Goal: Communication & Community: Answer question/provide support

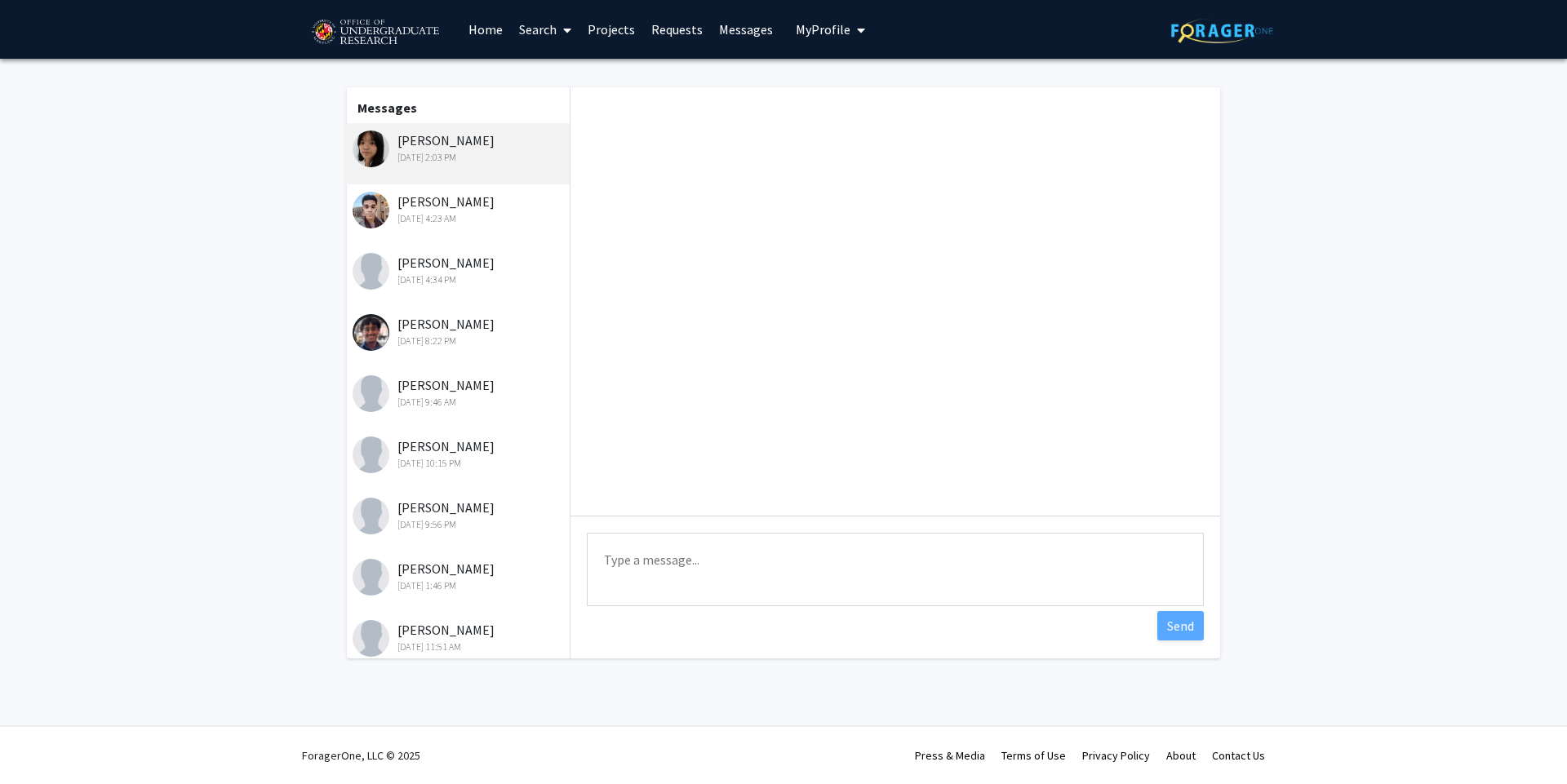
scroll to position [1053, 0]
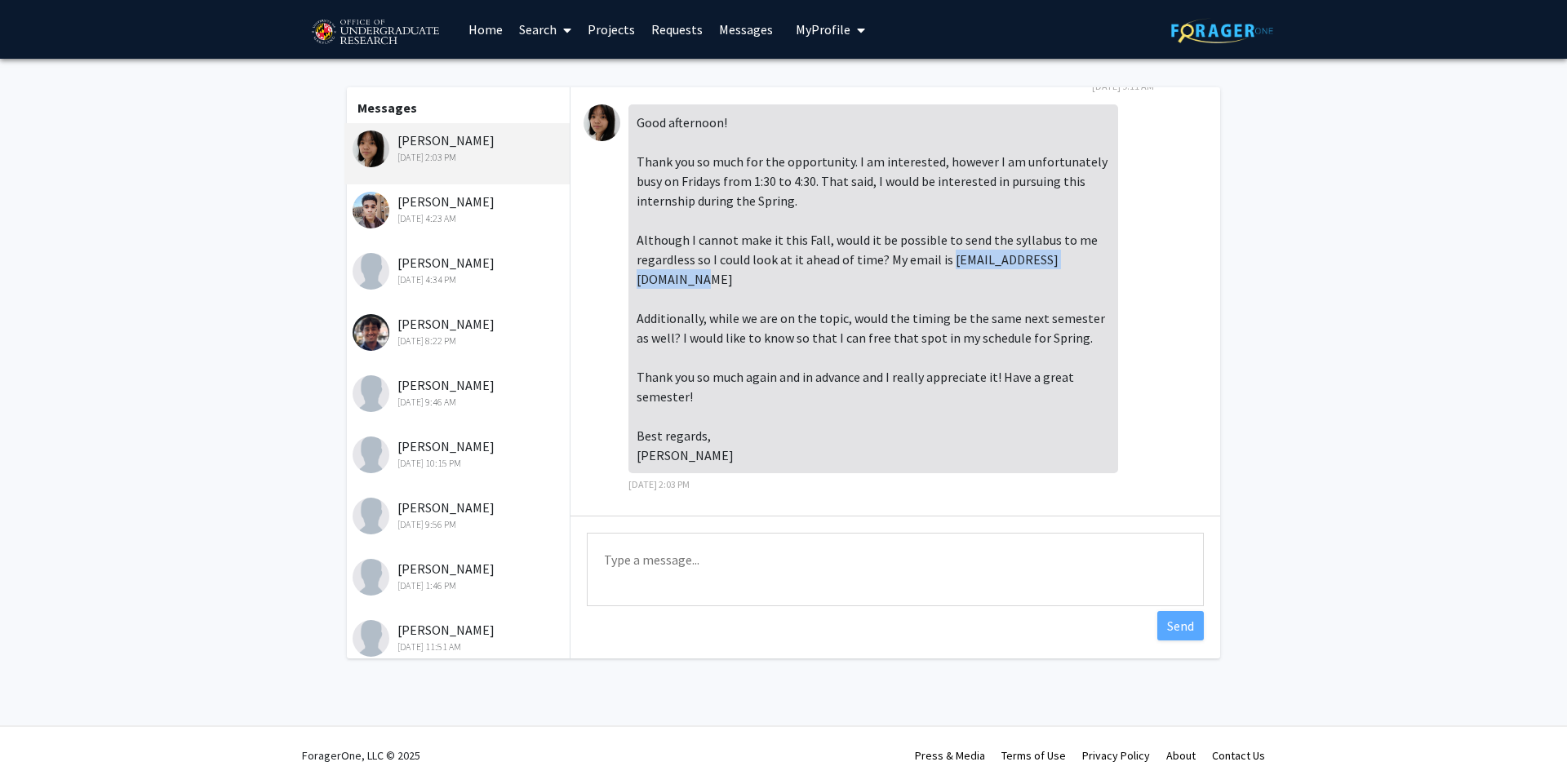
drag, startPoint x: 638, startPoint y: 282, endPoint x: 900, endPoint y: 282, distance: 262.0
click at [900, 282] on div "Good afternoon! Thank you so much for the opportunity. I am interested, however…" at bounding box center [873, 289] width 489 height 368
copy div "[EMAIL_ADDRESS][DOMAIN_NAME]"
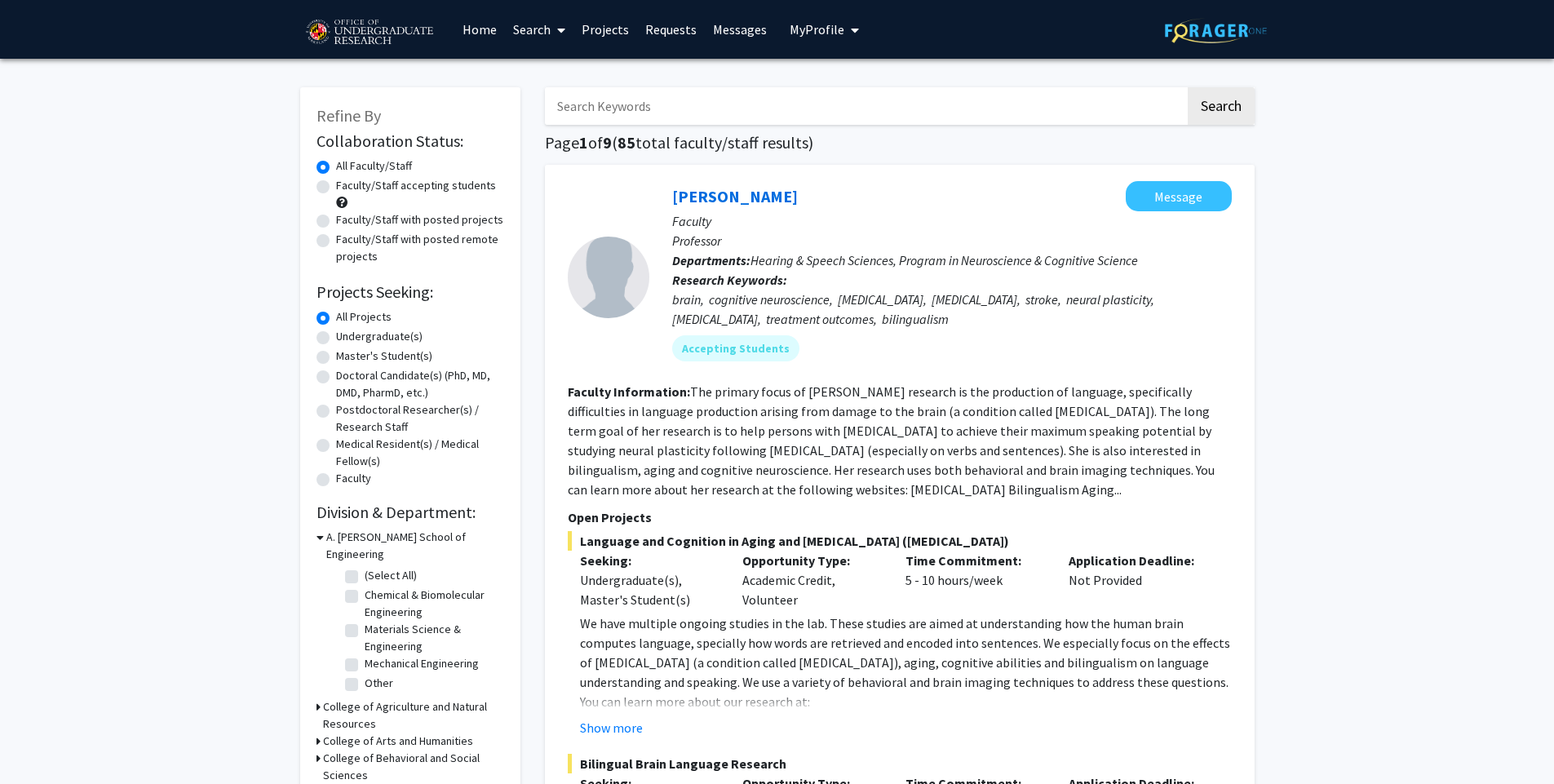
click at [734, 31] on link "Messages" at bounding box center [739, 29] width 70 height 57
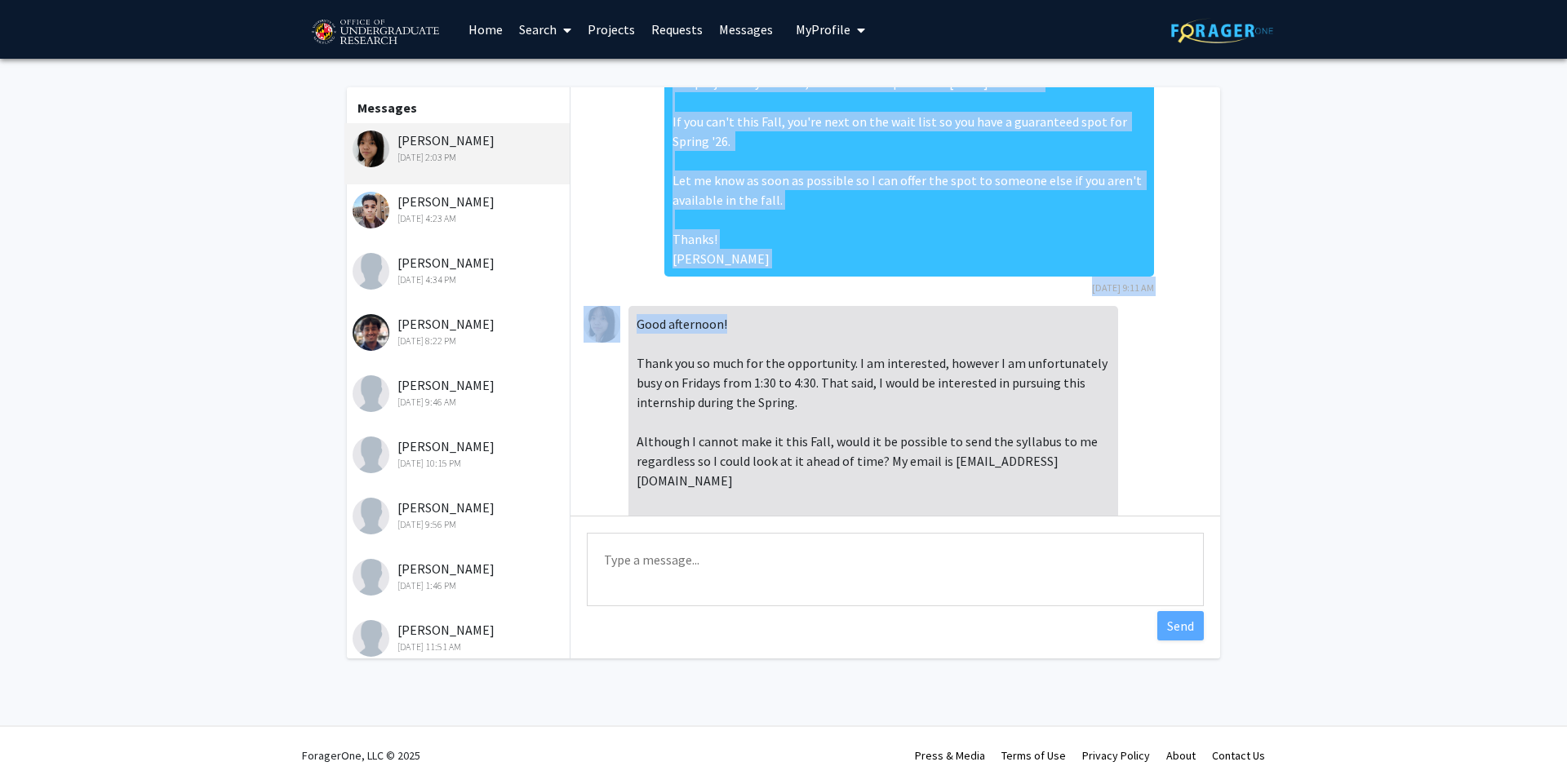
scroll to position [857, 0]
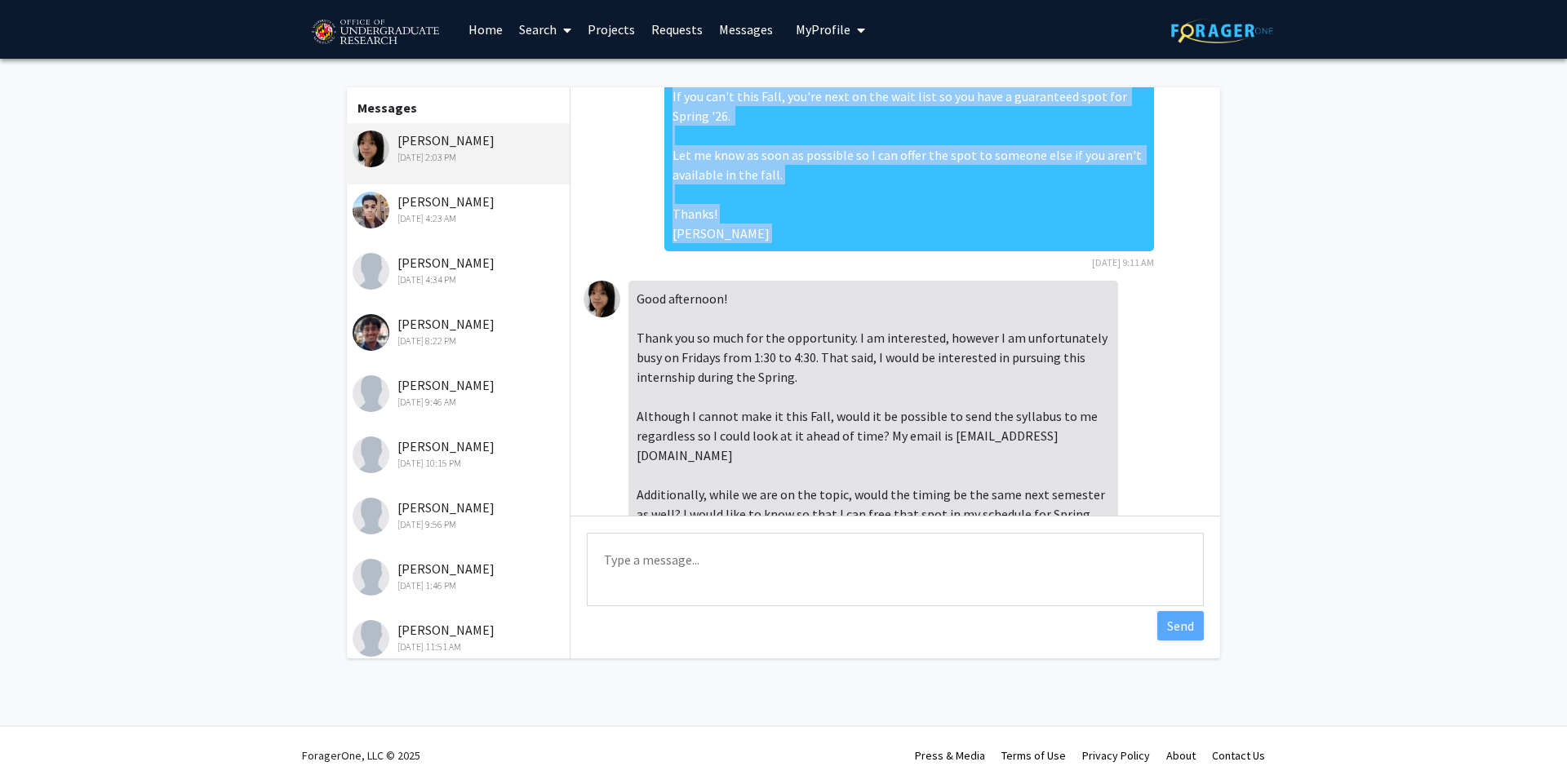
drag, startPoint x: 657, startPoint y: 275, endPoint x: 778, endPoint y: 276, distance: 121.0
click at [778, 271] on div "Dear [PERSON_NAME], A spot has freed up for the Fall '25 internship. Would you …" at bounding box center [909, 86] width 489 height 368
copy div "A spot has freed up for the Fall '25 internship. Would you be interested? If yo…"
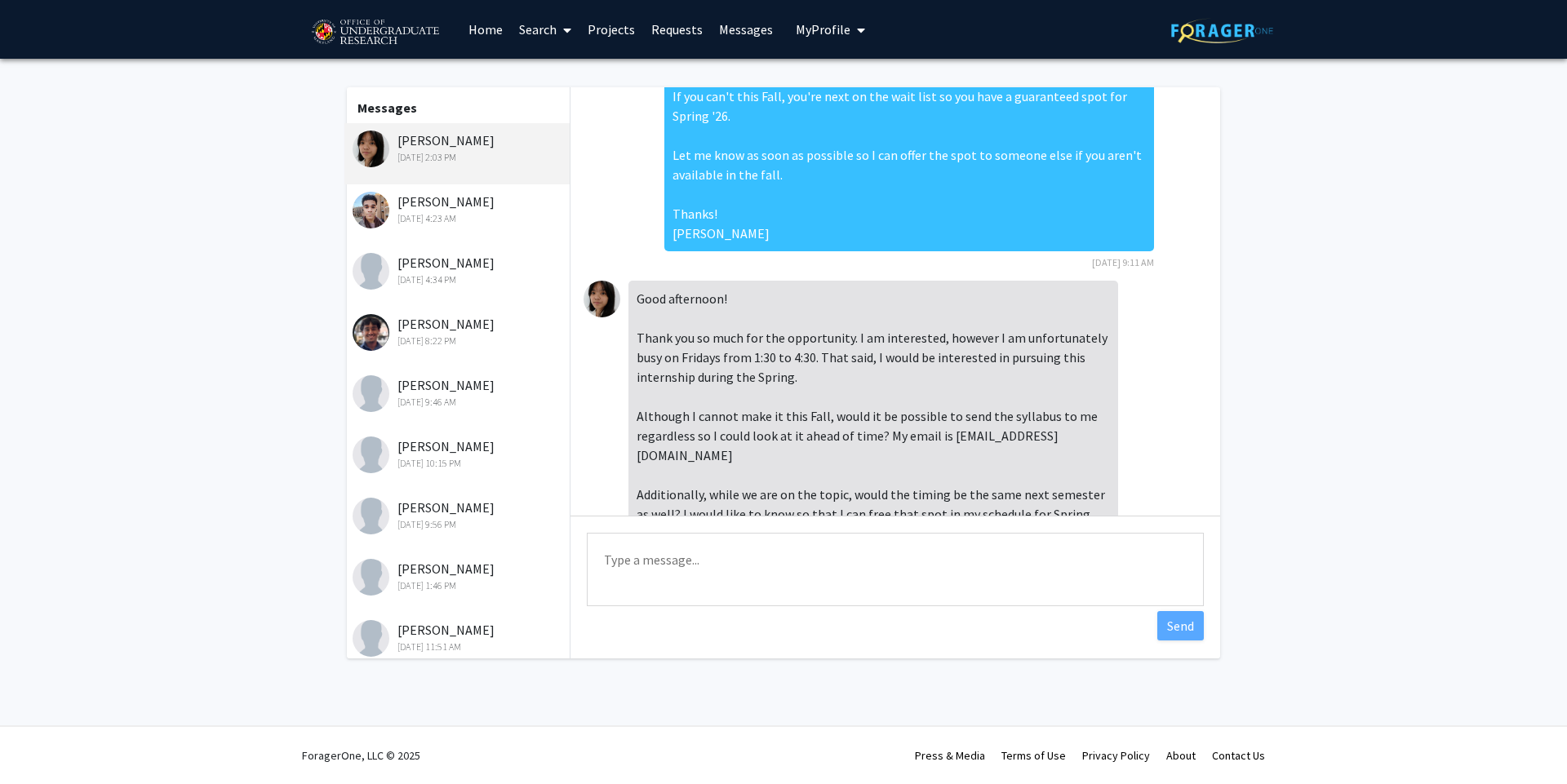
click at [435, 635] on div "[PERSON_NAME] [DATE] 11:51 AM" at bounding box center [459, 637] width 213 height 35
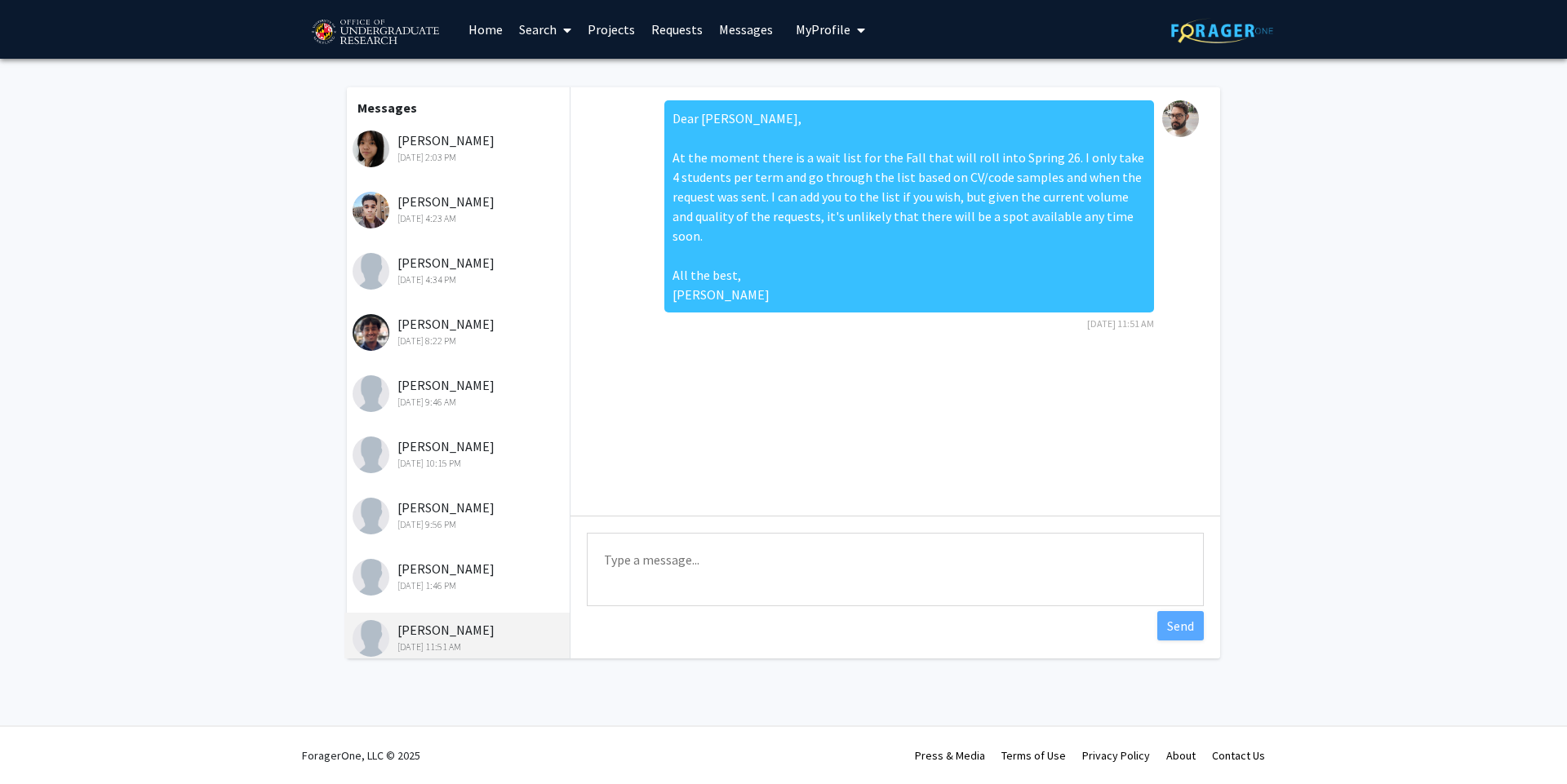
click at [808, 560] on textarea "Type a message" at bounding box center [894, 569] width 617 height 73
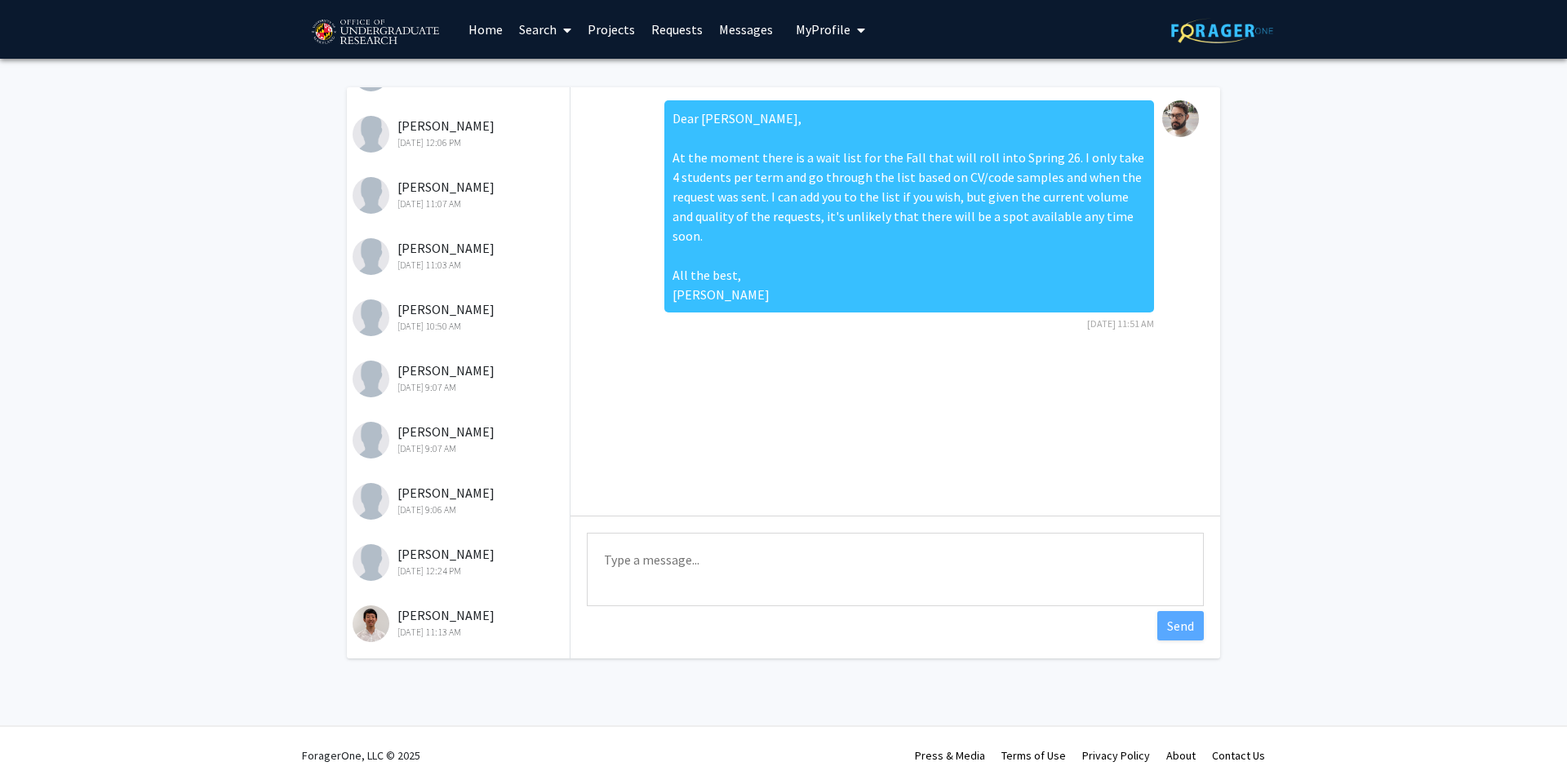
scroll to position [811, 0]
click at [439, 614] on div "[PERSON_NAME] [DATE] 11:13 AM" at bounding box center [459, 621] width 213 height 35
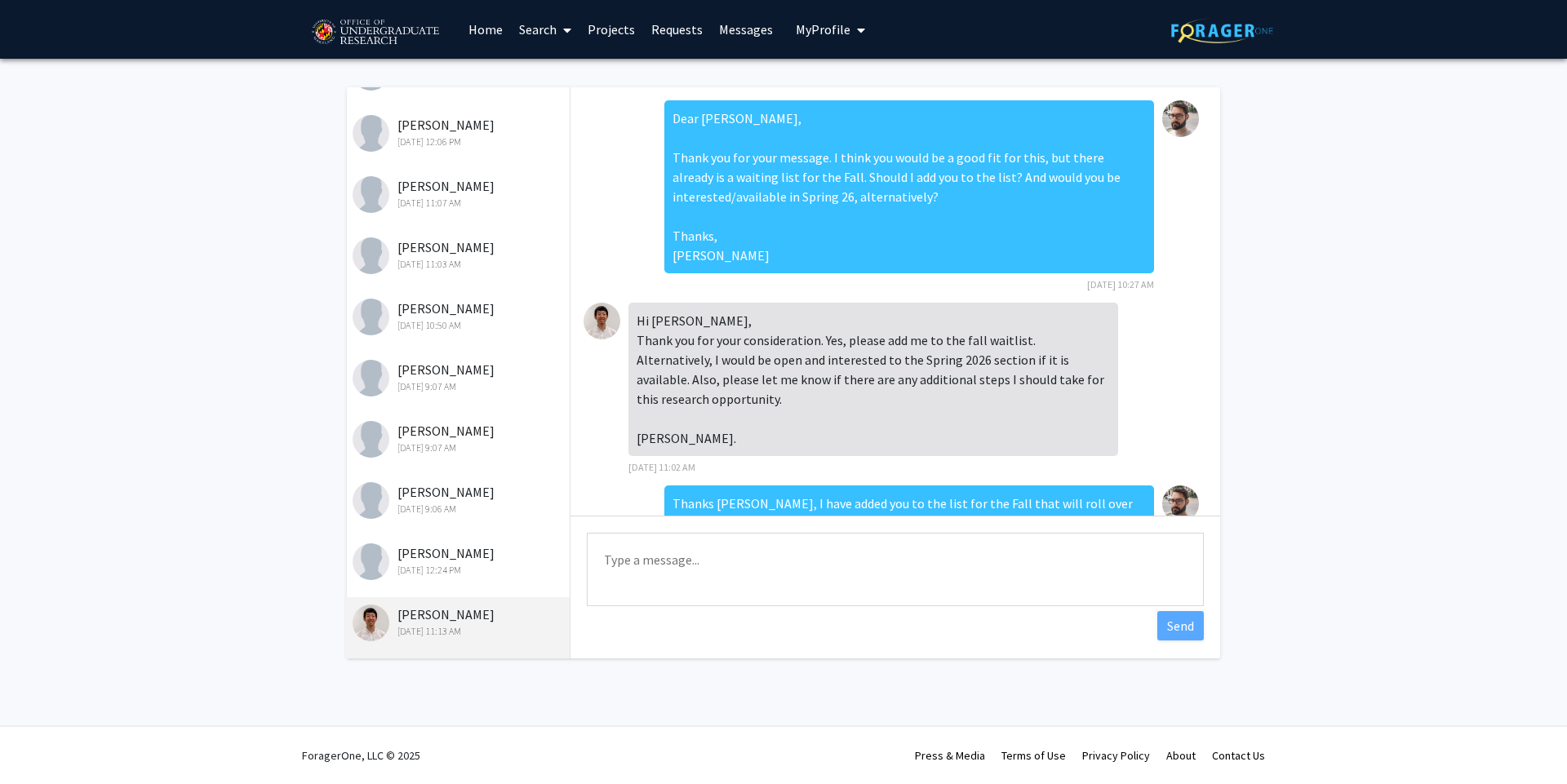
scroll to position [211, 0]
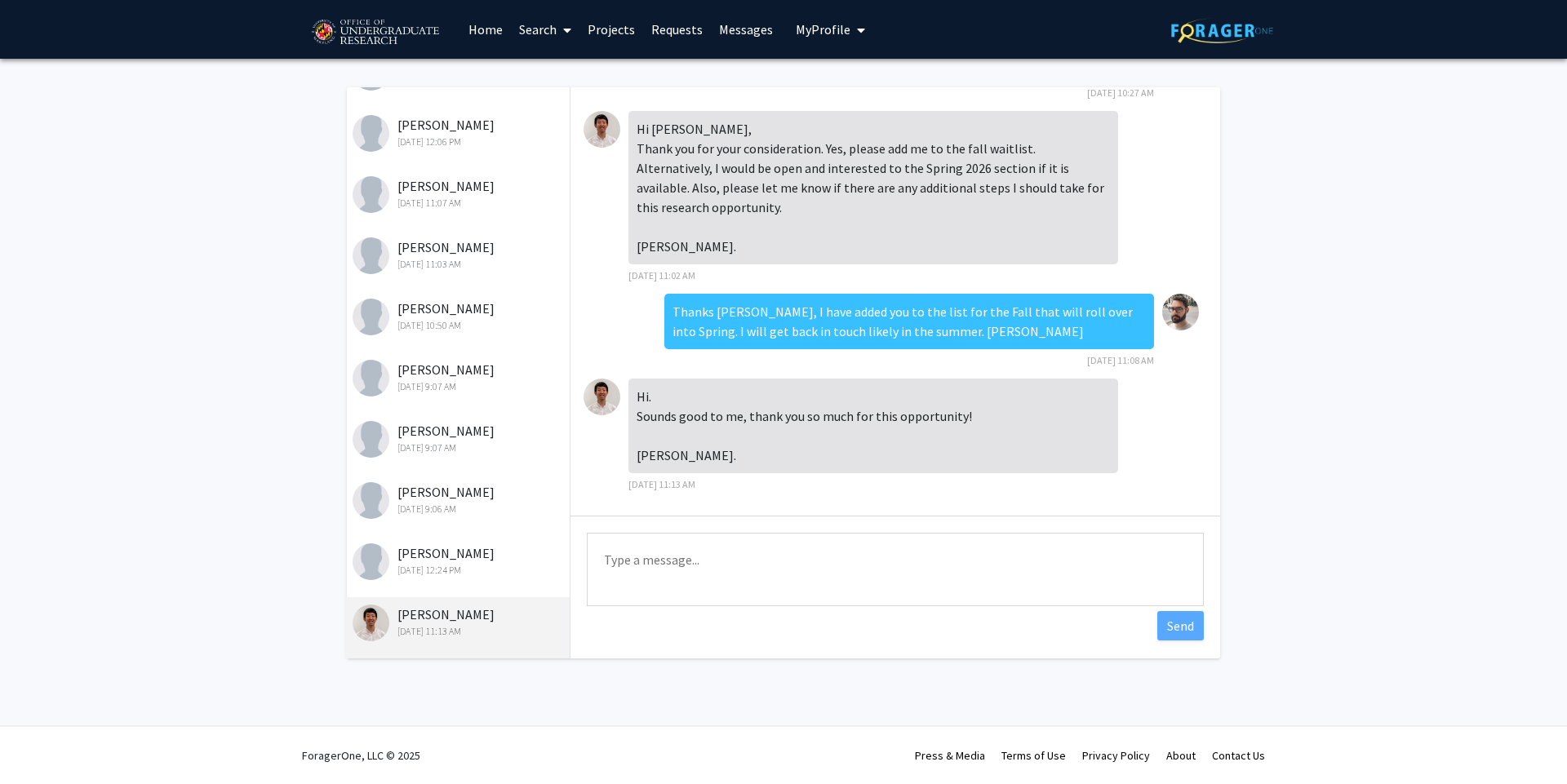
click at [759, 563] on textarea "Type a message" at bounding box center [894, 569] width 617 height 73
paste textarea "A spot has freed up for the Fall '25 internship. Would you be interested? If yo…"
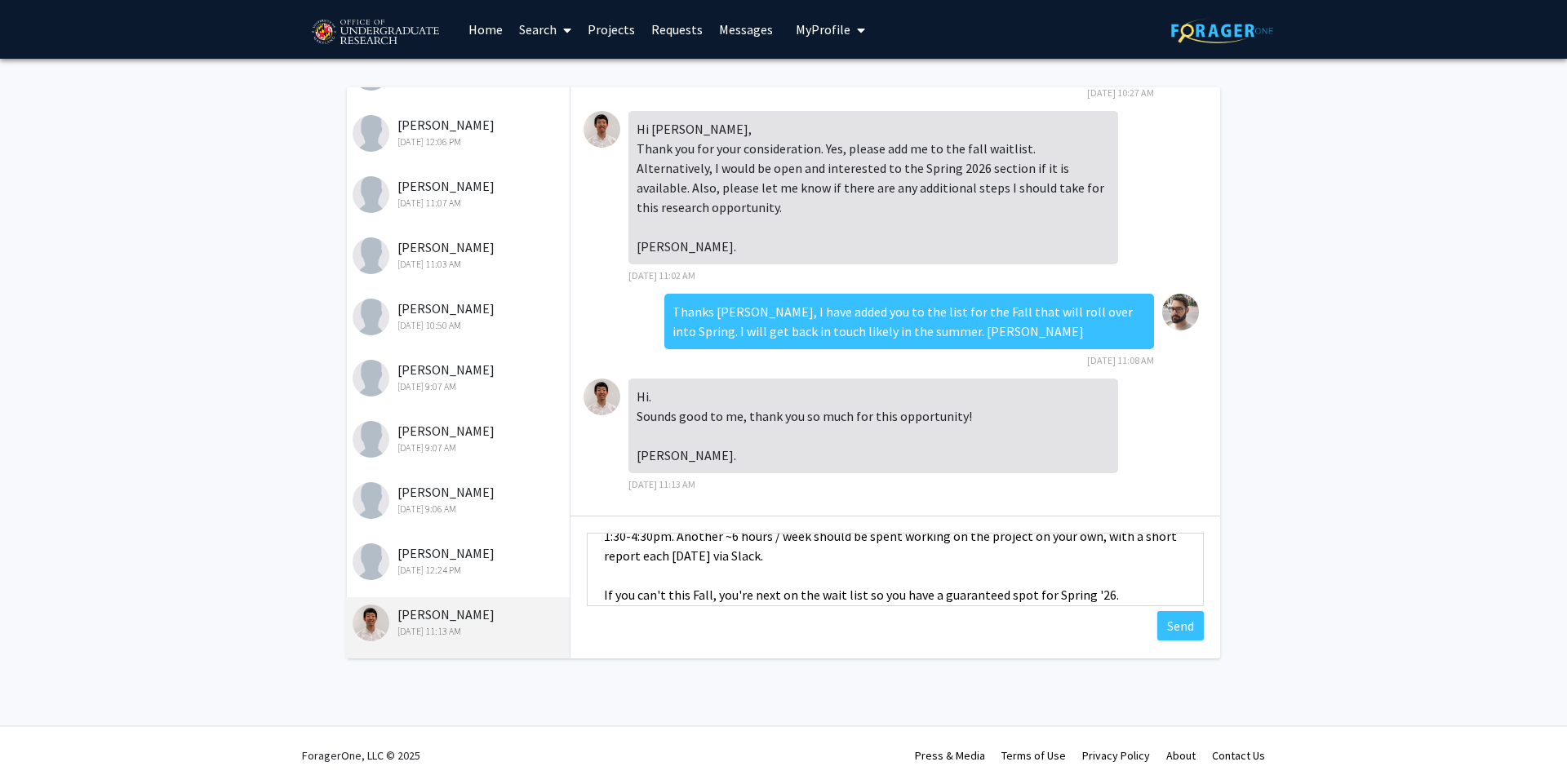
scroll to position [0, 0]
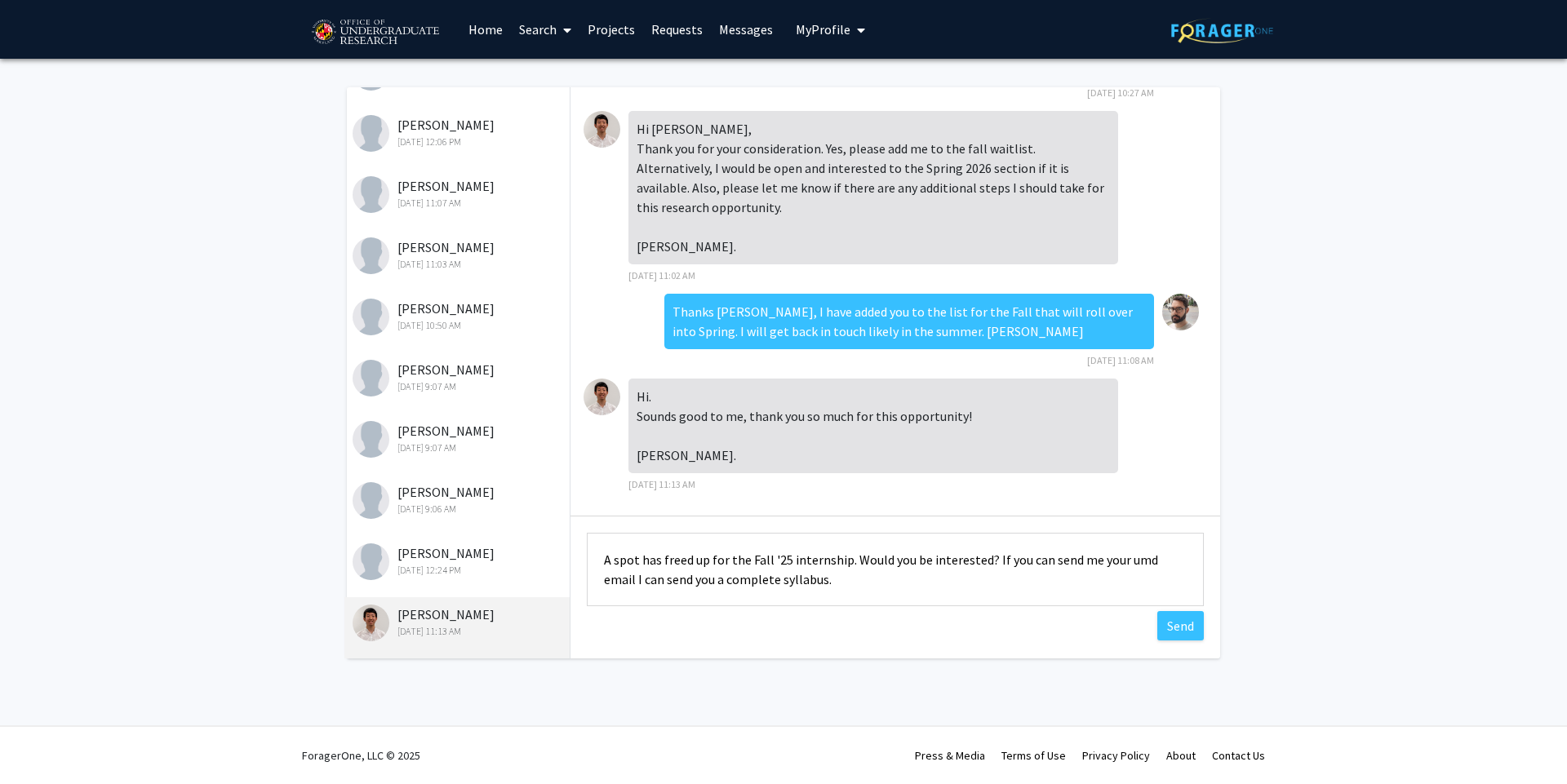
drag, startPoint x: 626, startPoint y: 554, endPoint x: 765, endPoint y: 562, distance: 139.2
click at [631, 554] on textarea "A spot has freed up for the Fall '25 internship. Would you be interested? If yo…" at bounding box center [894, 569] width 617 height 73
click at [623, 554] on textarea "A spot has freed up for the Fall '25 internship. Would you be interested? If yo…" at bounding box center [894, 569] width 617 height 73
drag, startPoint x: 617, startPoint y: 557, endPoint x: 580, endPoint y: 527, distance: 47.6
click at [580, 527] on div "Type a message A spot has freed up for the Fall '25 internship. Would you be in…" at bounding box center [895, 570] width 649 height 112
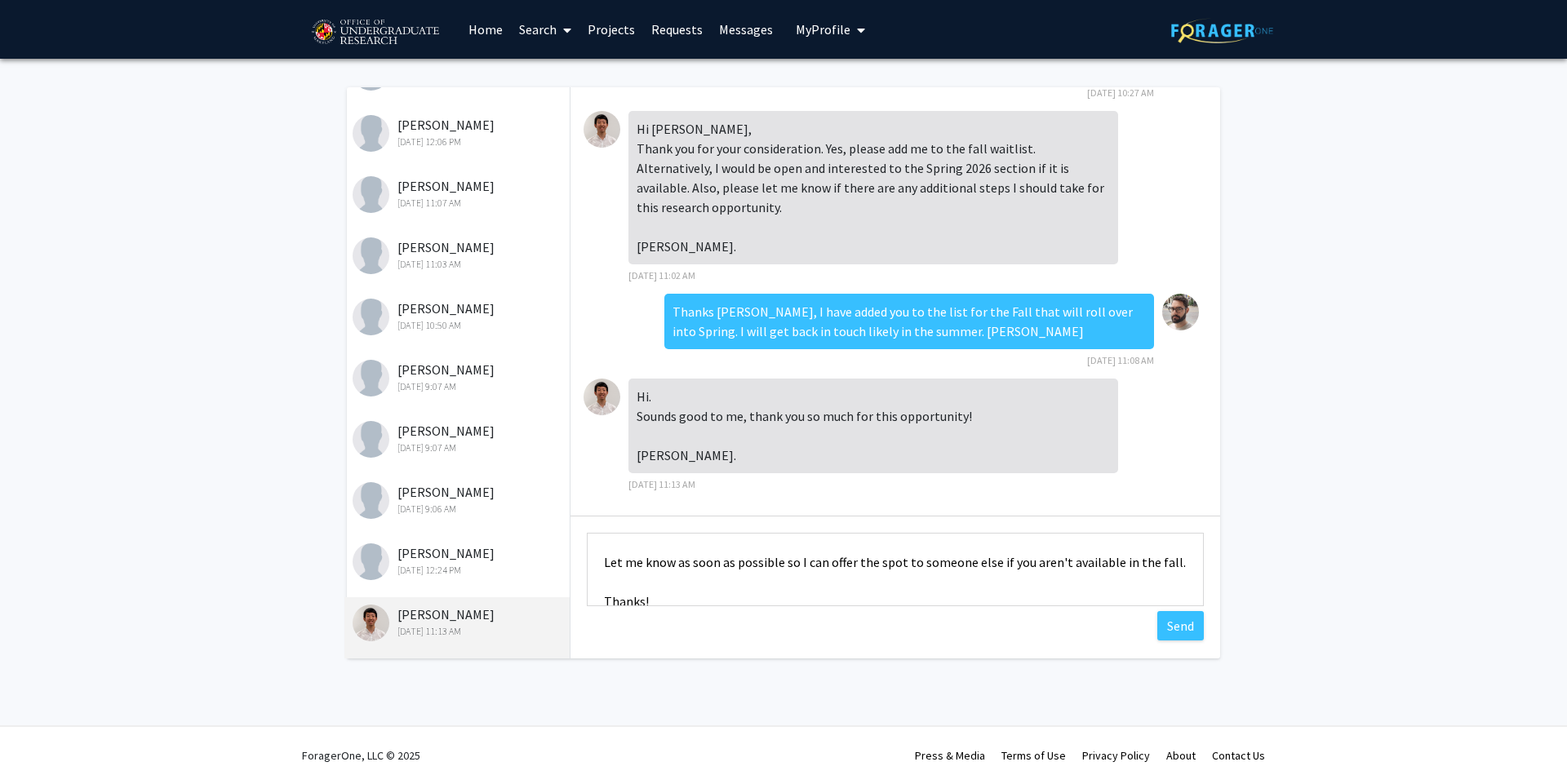
scroll to position [237, 0]
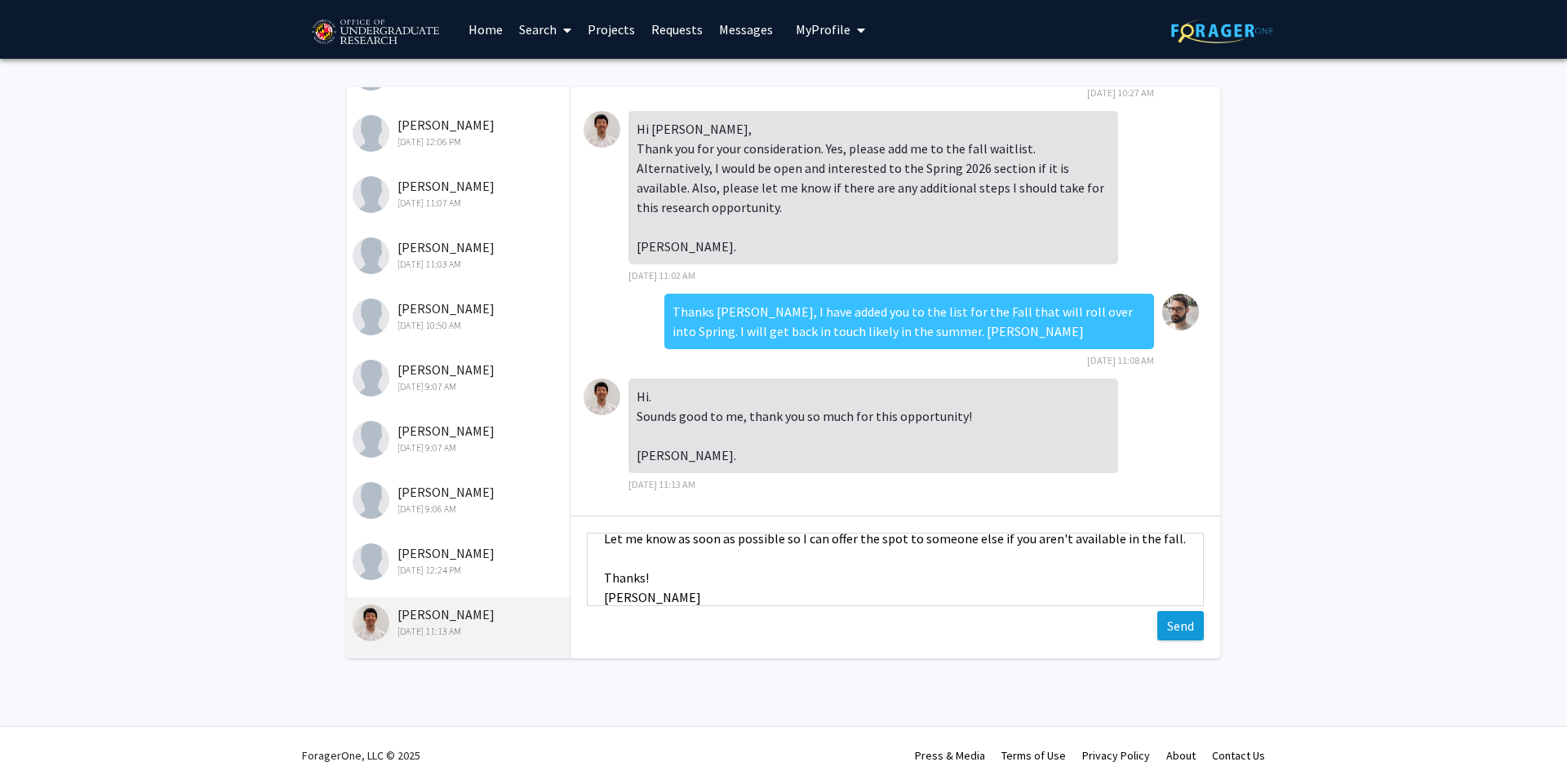
type textarea "Dear Ethan, A spot has freed up for the Fall '25 internship. Would you be inter…"
click at [1185, 626] on button "Send" at bounding box center [1180, 626] width 47 height 29
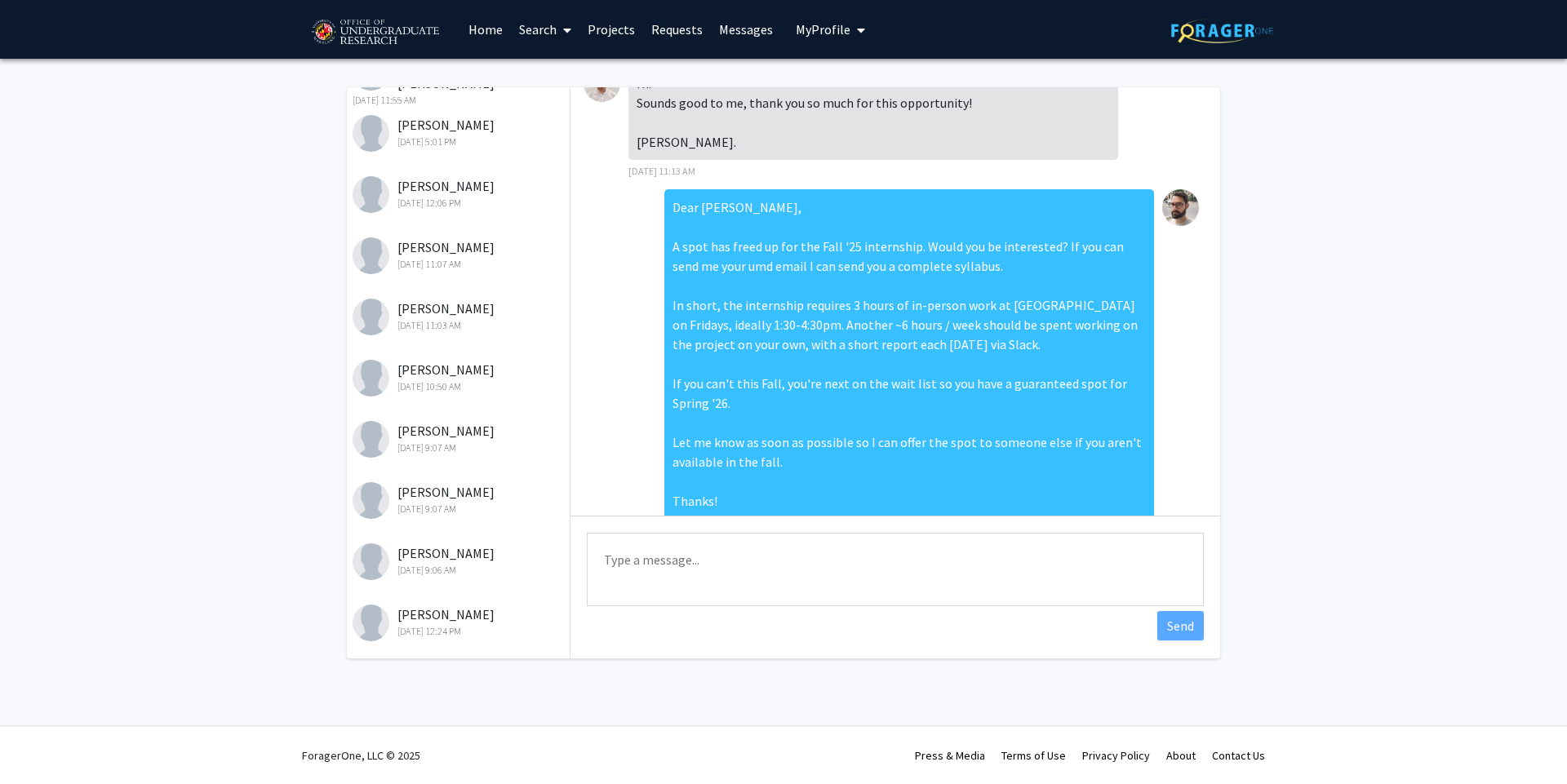
scroll to position [590, 0]
